Goal: Task Accomplishment & Management: Complete application form

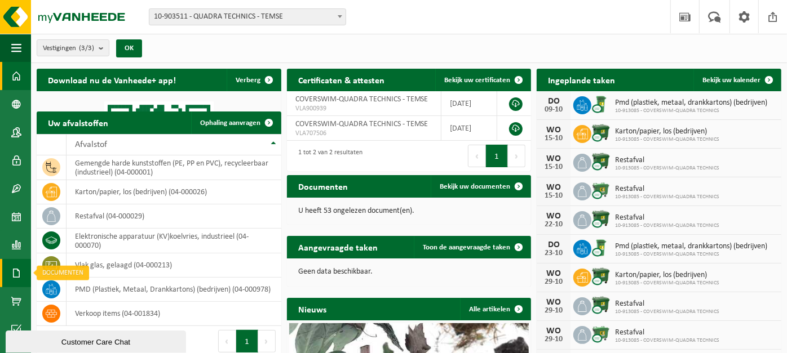
click at [21, 282] on link "Documenten" at bounding box center [15, 273] width 31 height 28
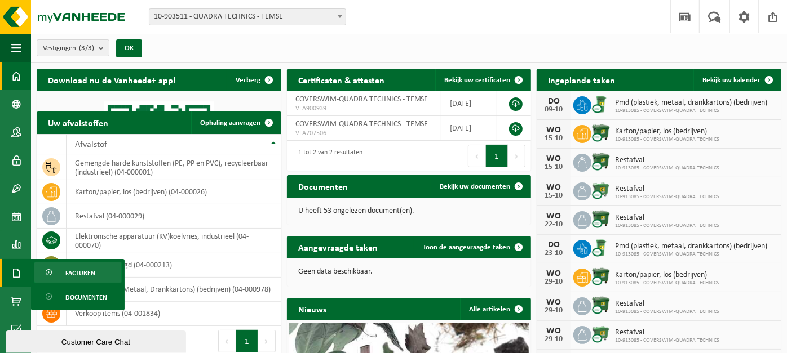
click at [77, 271] on span "Facturen" at bounding box center [80, 273] width 30 height 21
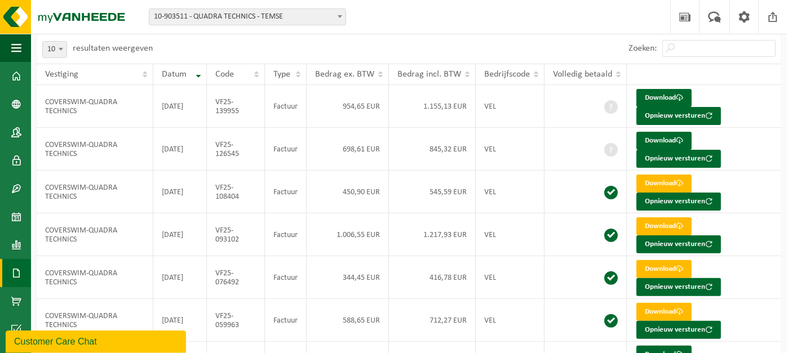
scroll to position [114, 0]
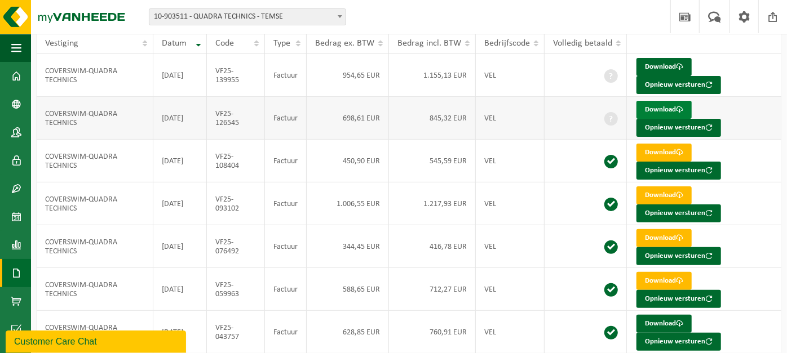
click at [650, 110] on link "Download" at bounding box center [663, 110] width 55 height 18
click at [670, 65] on link "Download" at bounding box center [663, 67] width 55 height 18
click at [15, 77] on span at bounding box center [16, 76] width 10 height 28
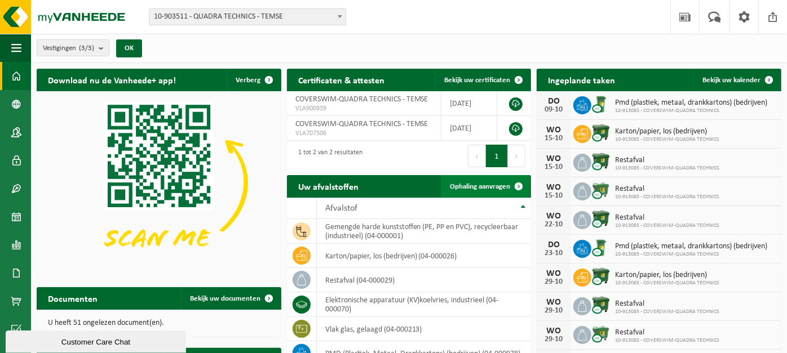
click at [499, 187] on span "Ophaling aanvragen" at bounding box center [480, 186] width 60 height 7
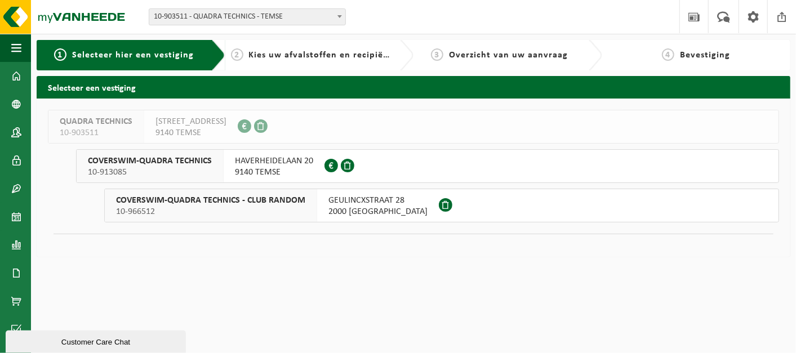
click at [282, 158] on span "HAVERHEIDELAAN 20" at bounding box center [274, 161] width 78 height 11
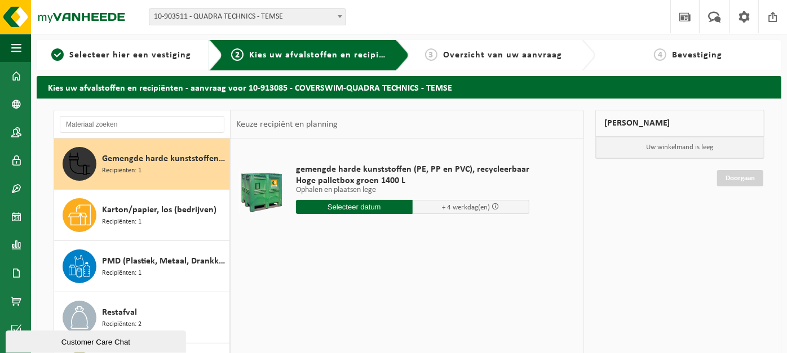
click at [372, 207] on input "text" at bounding box center [354, 207] width 117 height 14
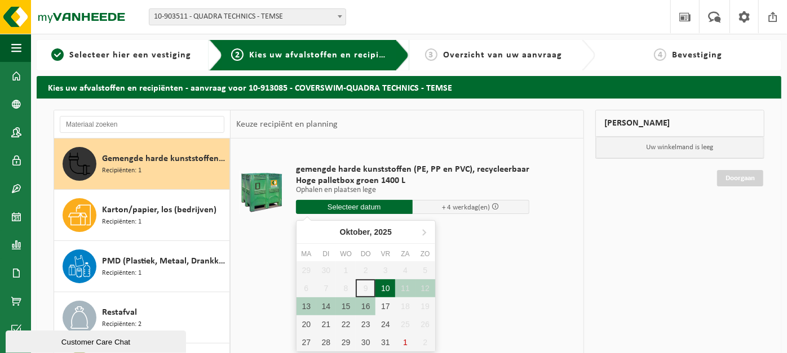
click at [388, 290] on div "10" at bounding box center [385, 289] width 20 height 18
type input "Van 2025-10-10"
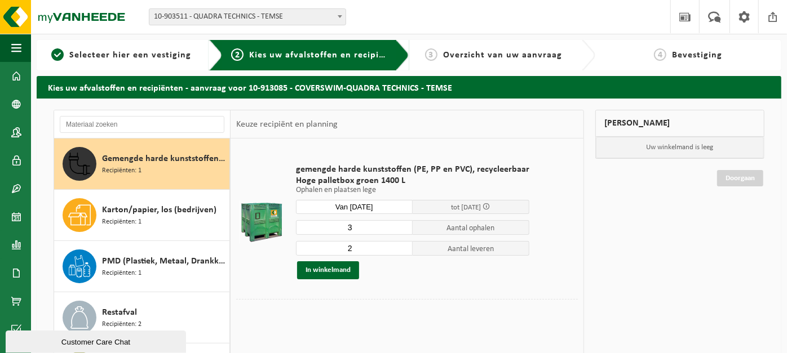
click at [400, 224] on input "3" at bounding box center [354, 227] width 117 height 15
type input "4"
click at [400, 224] on input "4" at bounding box center [354, 227] width 117 height 15
click at [402, 246] on input "3" at bounding box center [354, 248] width 117 height 15
click at [402, 246] on input "4" at bounding box center [354, 248] width 117 height 15
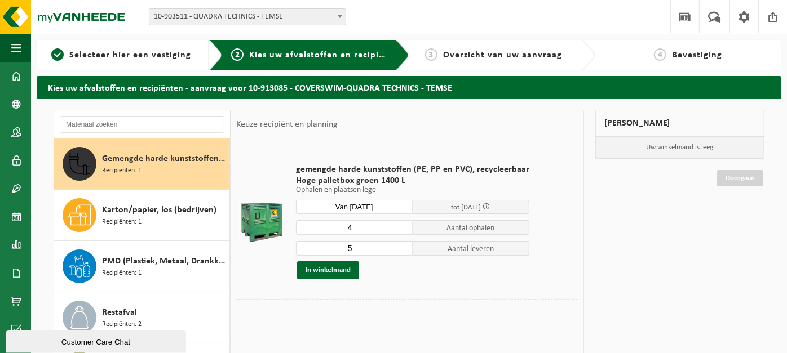
click at [402, 246] on input "5" at bounding box center [354, 248] width 117 height 15
type input "6"
click at [402, 246] on input "6" at bounding box center [354, 248] width 117 height 15
click at [338, 271] on button "In winkelmand" at bounding box center [328, 271] width 62 height 18
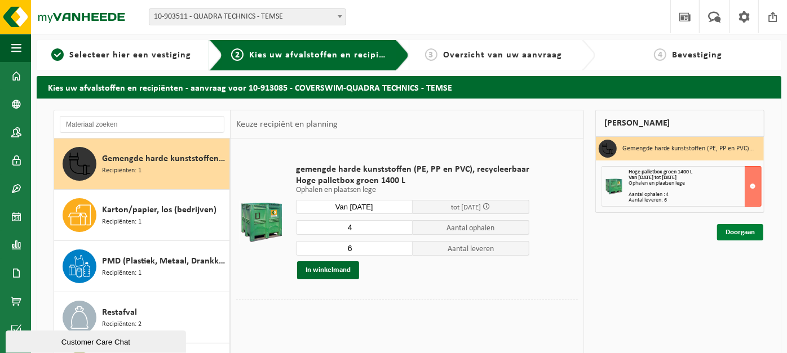
click at [730, 232] on link "Doorgaan" at bounding box center [740, 232] width 46 height 16
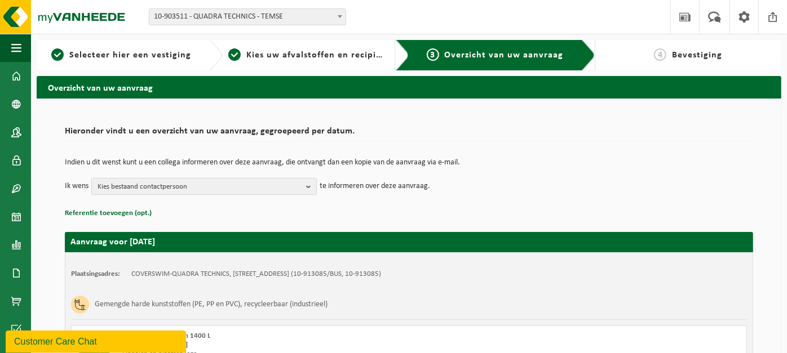
click at [163, 182] on span "Kies bestaand contactpersoon" at bounding box center [200, 187] width 204 height 17
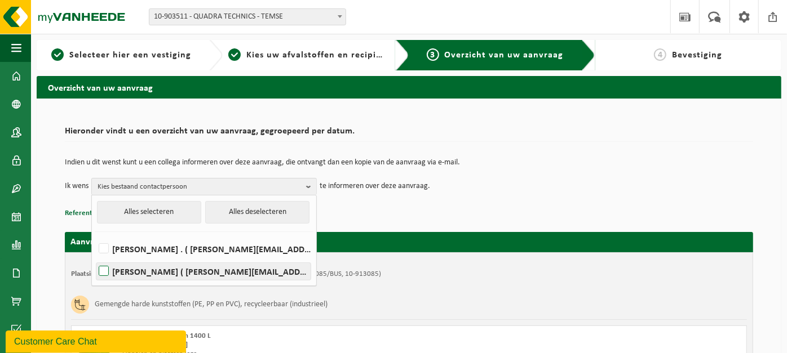
click at [148, 275] on label "Aron Meyskens ( aron@coverswim.be )" at bounding box center [203, 271] width 214 height 17
click at [95, 258] on input "Aron Meyskens ( aron@coverswim.be )" at bounding box center [94, 257] width 1 height 1
checkbox input "true"
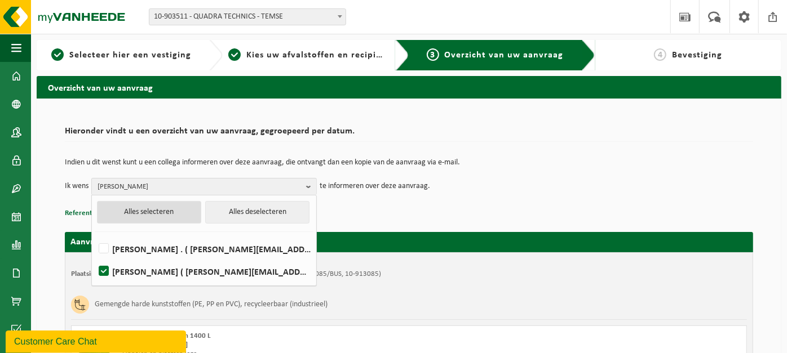
click at [154, 209] on button "Alles selecteren" at bounding box center [149, 212] width 104 height 23
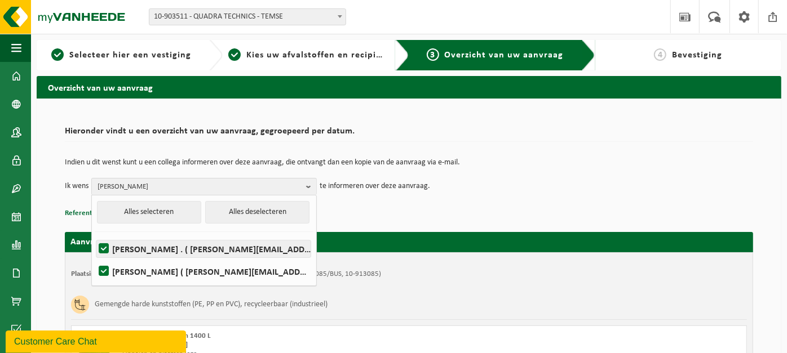
click at [138, 245] on label "Kevin . ( kevin@coverswim.be )" at bounding box center [203, 249] width 214 height 17
click at [95, 235] on input "Kevin . ( kevin@coverswim.be )" at bounding box center [94, 234] width 1 height 1
checkbox input "false"
click at [387, 209] on p "Referentie toevoegen (opt.)" at bounding box center [409, 213] width 688 height 15
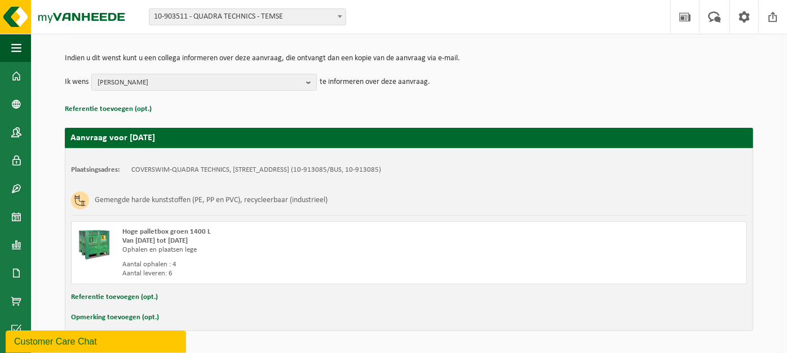
scroll to position [138, 0]
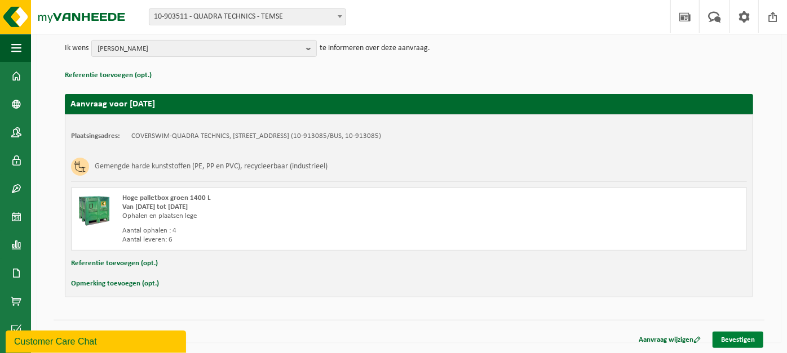
click at [746, 332] on link "Bevestigen" at bounding box center [737, 340] width 51 height 16
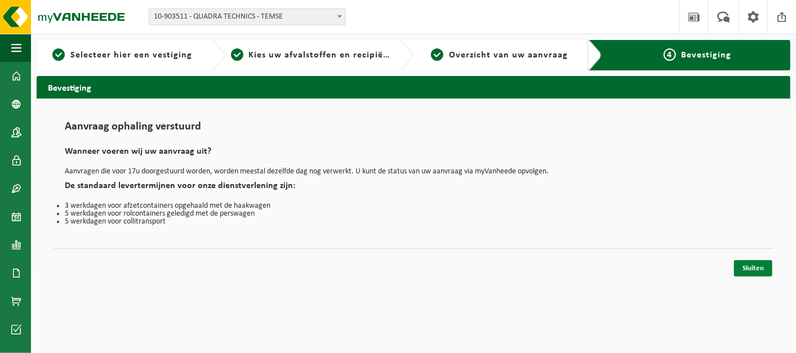
click at [753, 262] on link "Sluiten" at bounding box center [753, 268] width 38 height 16
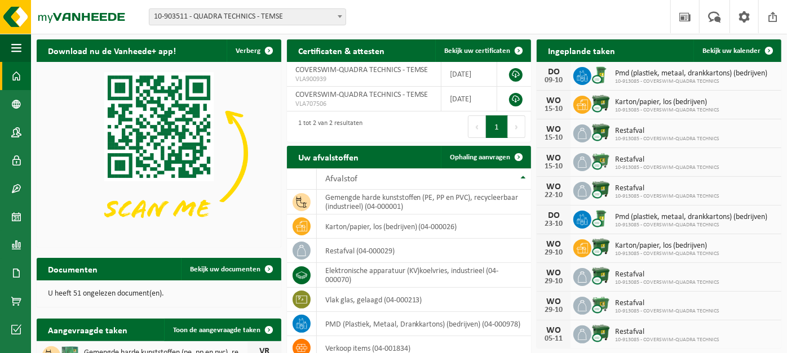
scroll to position [30, 0]
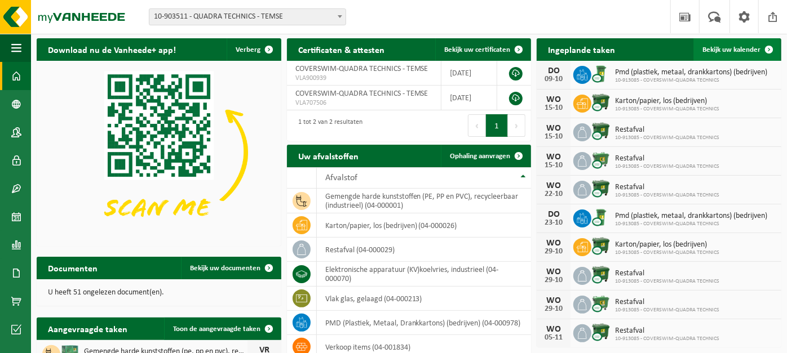
click at [724, 48] on span "Bekijk uw kalender" at bounding box center [731, 49] width 58 height 7
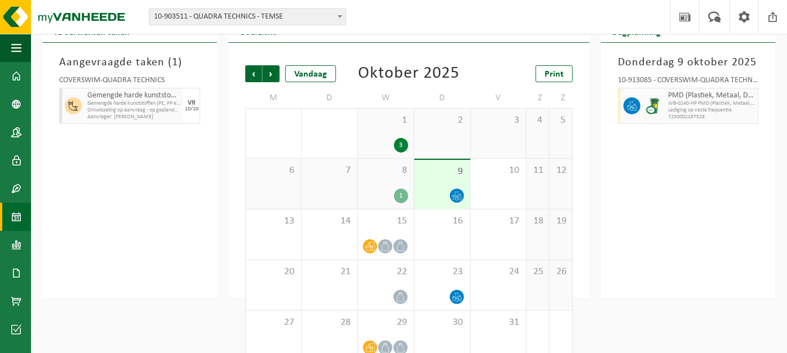
scroll to position [68, 0]
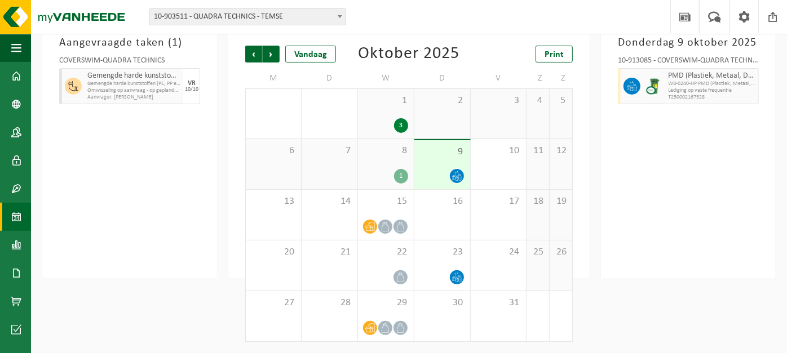
click at [645, 214] on div "[DATE] 10-913085 - COVERSWIM-QUADRA TECHNICS - TEMSE PMD (Plastiek, Metaal, Dra…" at bounding box center [688, 151] width 175 height 256
click at [269, 51] on span "Volgende" at bounding box center [271, 54] width 17 height 17
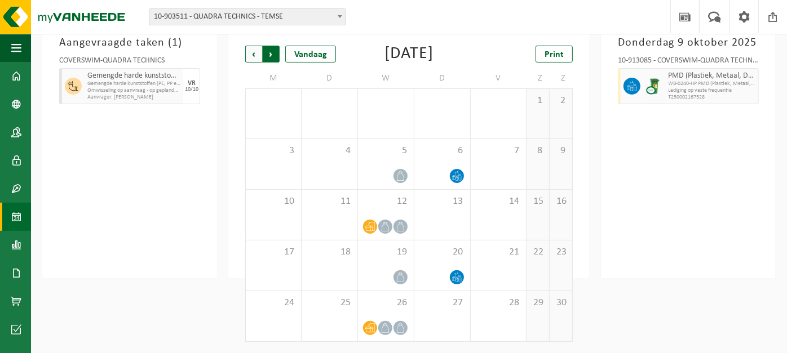
click at [255, 55] on span "Vorige" at bounding box center [253, 54] width 17 height 17
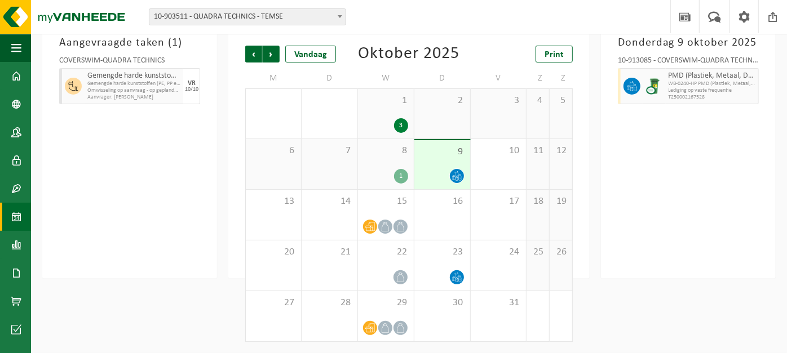
click at [732, 197] on div "[DATE] 10-913085 - COVERSWIM-QUADRA TECHNICS - TEMSE PMD (Plastiek, Metaal, Dra…" at bounding box center [688, 151] width 175 height 256
click at [566, 54] on link "Print" at bounding box center [553, 54] width 37 height 17
click at [269, 59] on span "Volgende" at bounding box center [271, 54] width 17 height 17
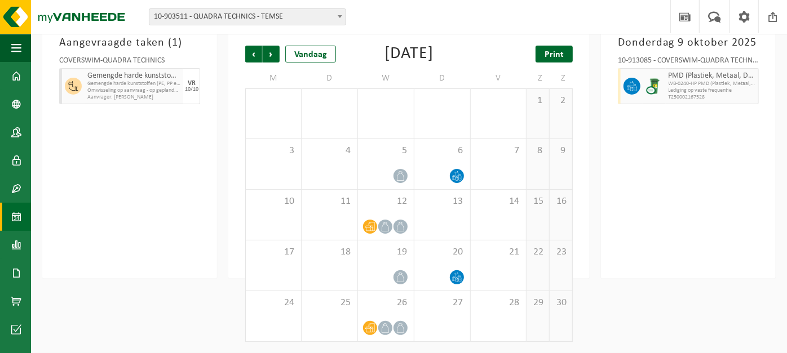
click at [553, 50] on span "Print" at bounding box center [553, 54] width 19 height 9
